Goal: Information Seeking & Learning: Learn about a topic

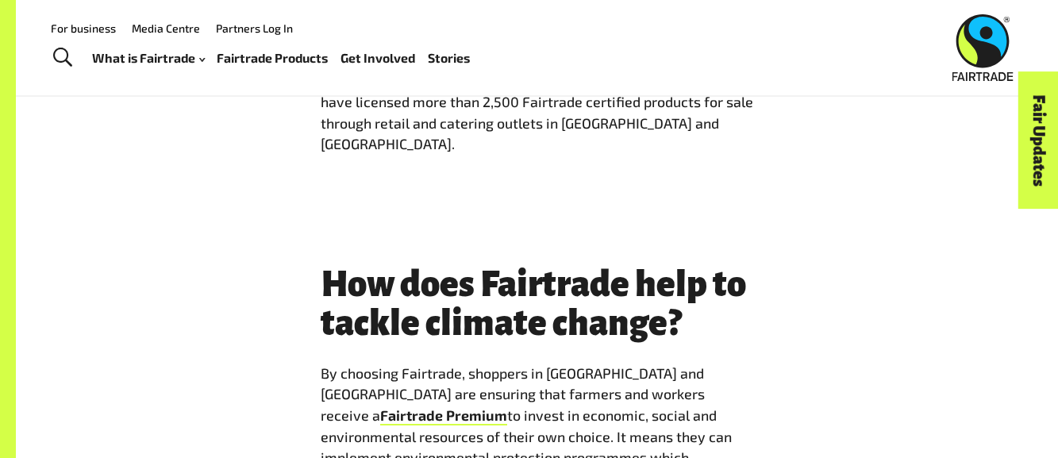
scroll to position [1633, 0]
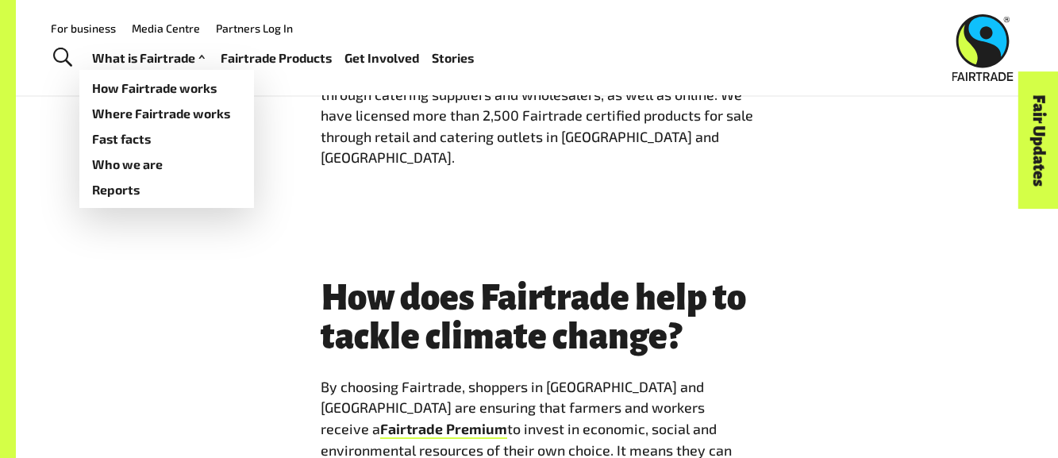
click at [188, 63] on link "What is Fairtrade" at bounding box center [150, 58] width 117 height 23
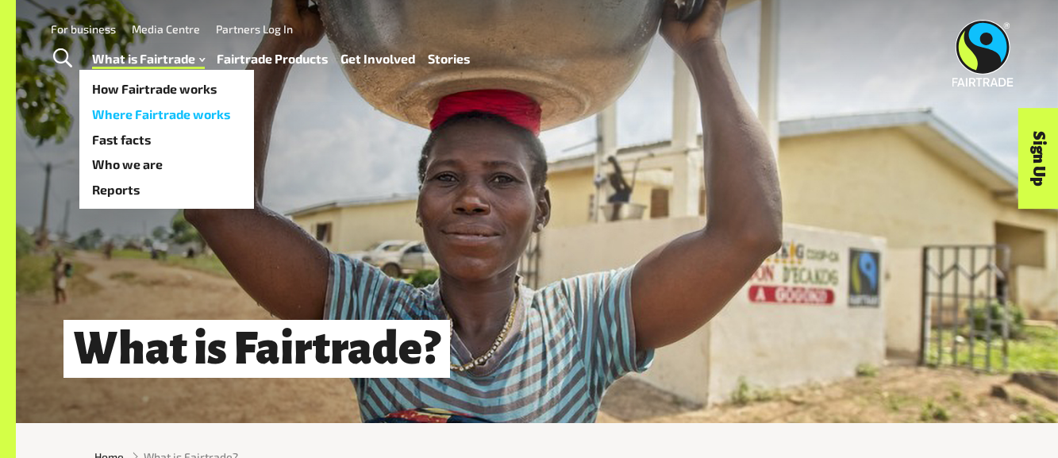
click at [168, 117] on link "Where Fairtrade works" at bounding box center [166, 114] width 175 height 25
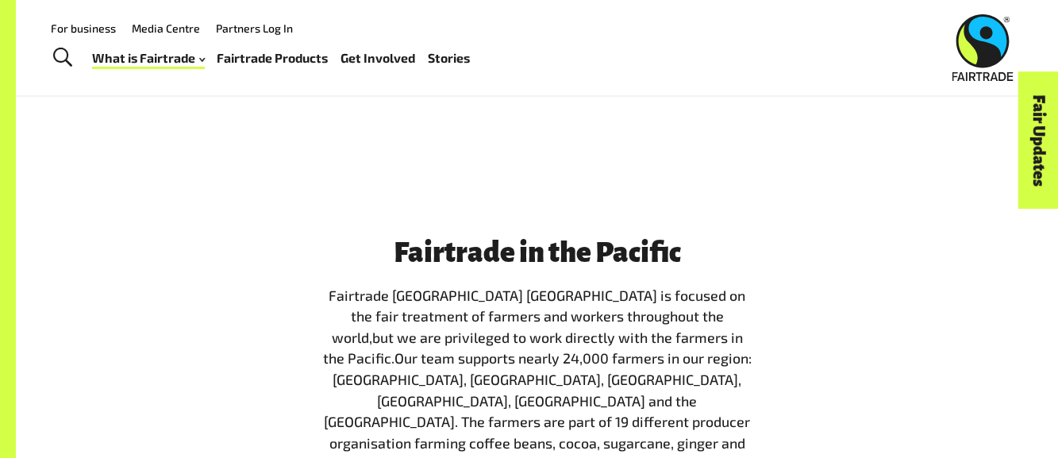
scroll to position [1580, 0]
